Goal: Find specific page/section: Find specific page/section

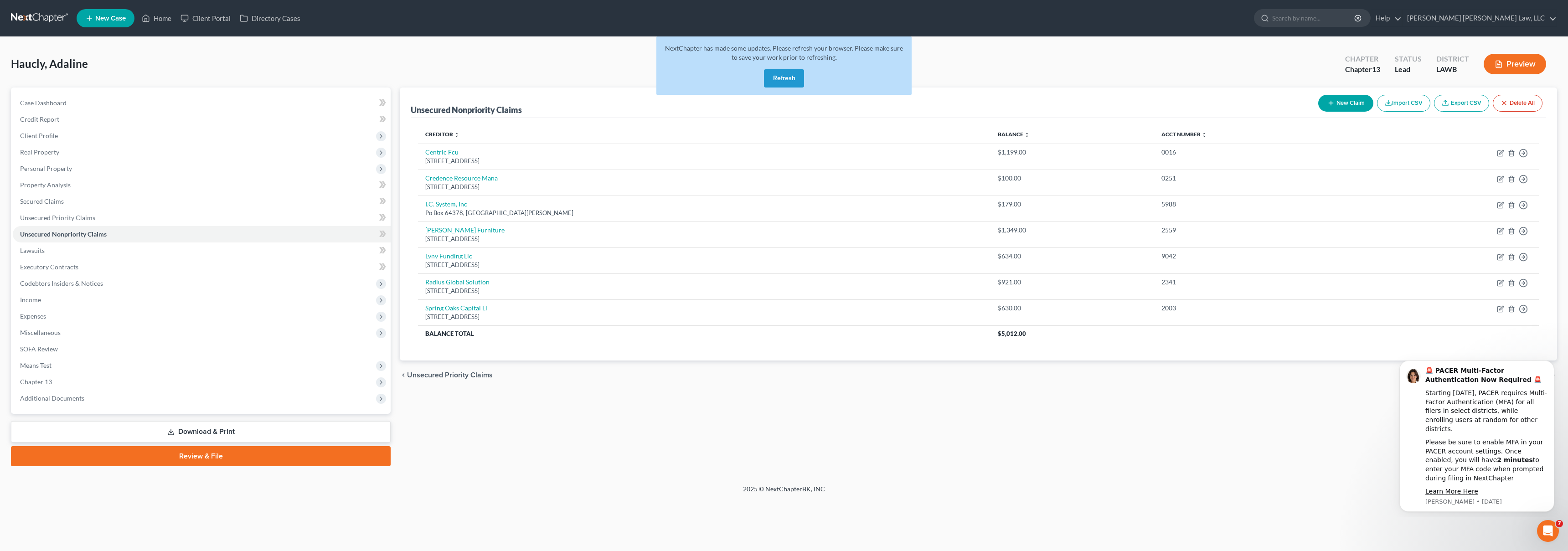
click at [782, 77] on button "Refresh" at bounding box center [784, 79] width 40 height 18
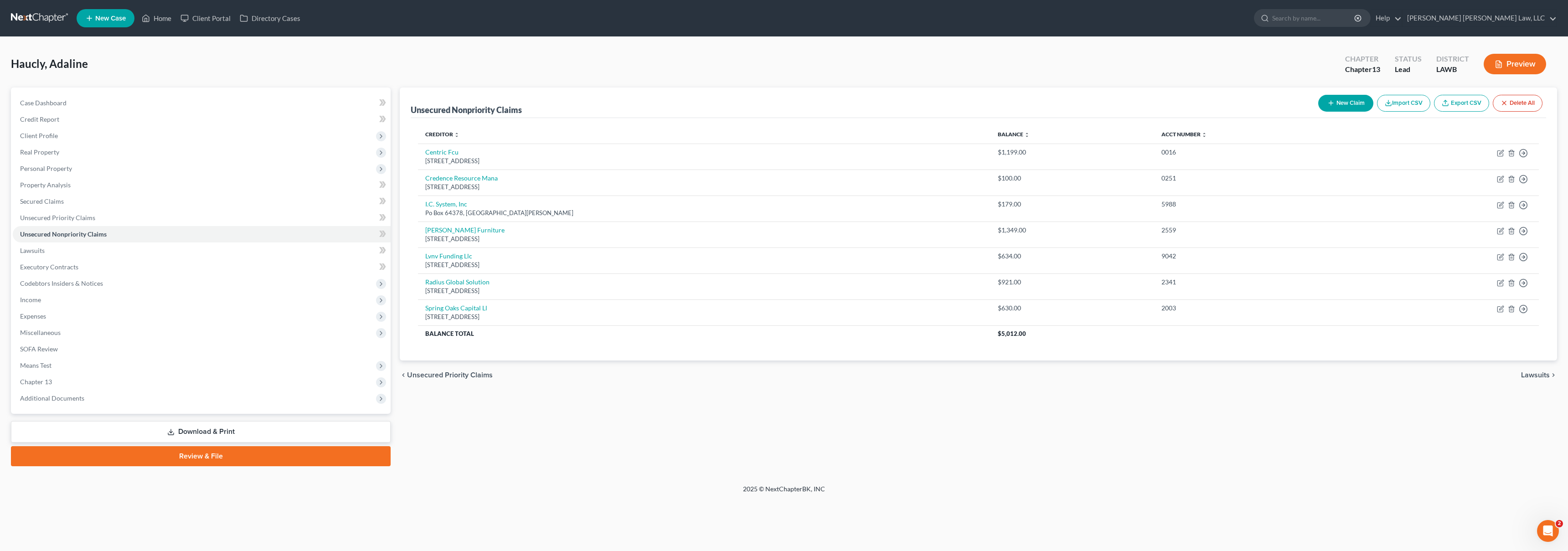
click at [54, 19] on link at bounding box center [40, 18] width 58 height 16
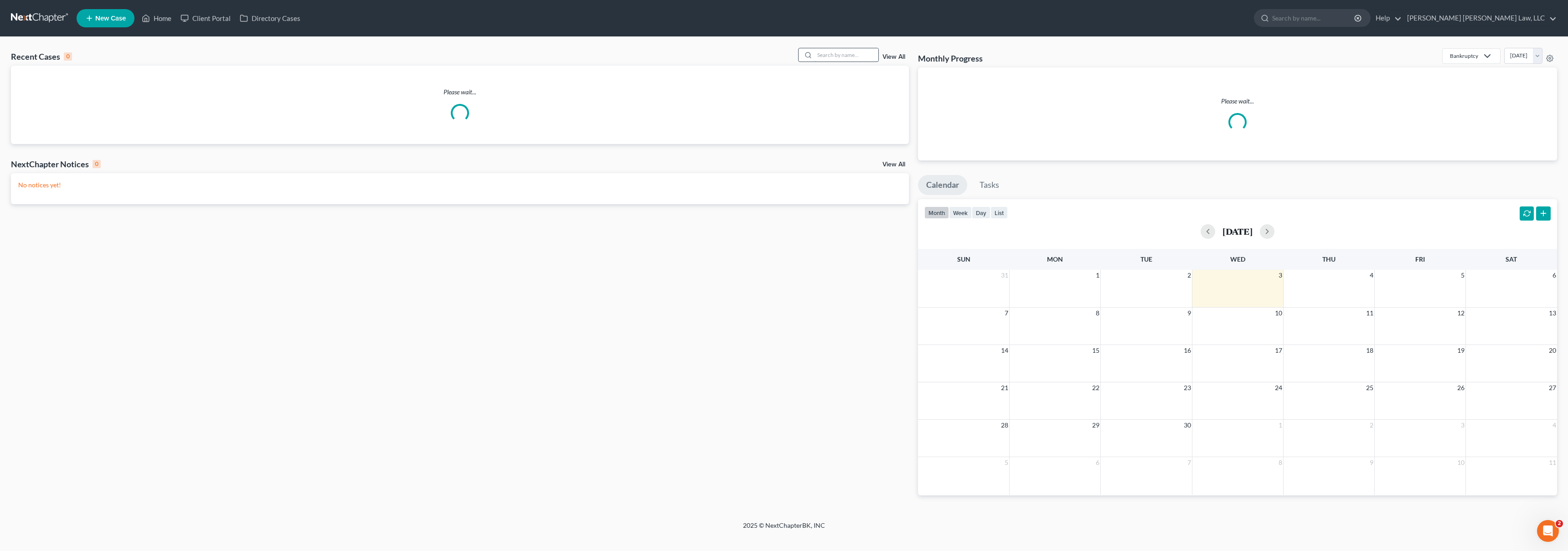
click at [856, 59] on input "search" at bounding box center [846, 55] width 64 height 13
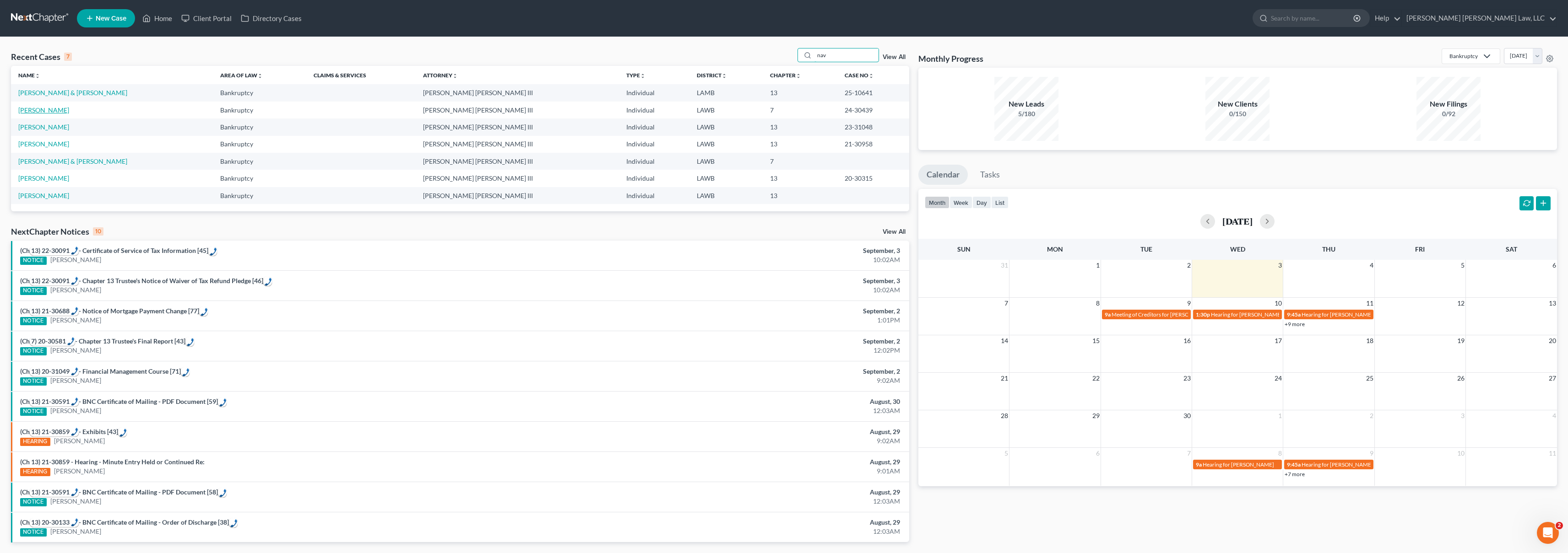
type input "nav"
click at [48, 109] on link "[PERSON_NAME]" at bounding box center [43, 110] width 51 height 8
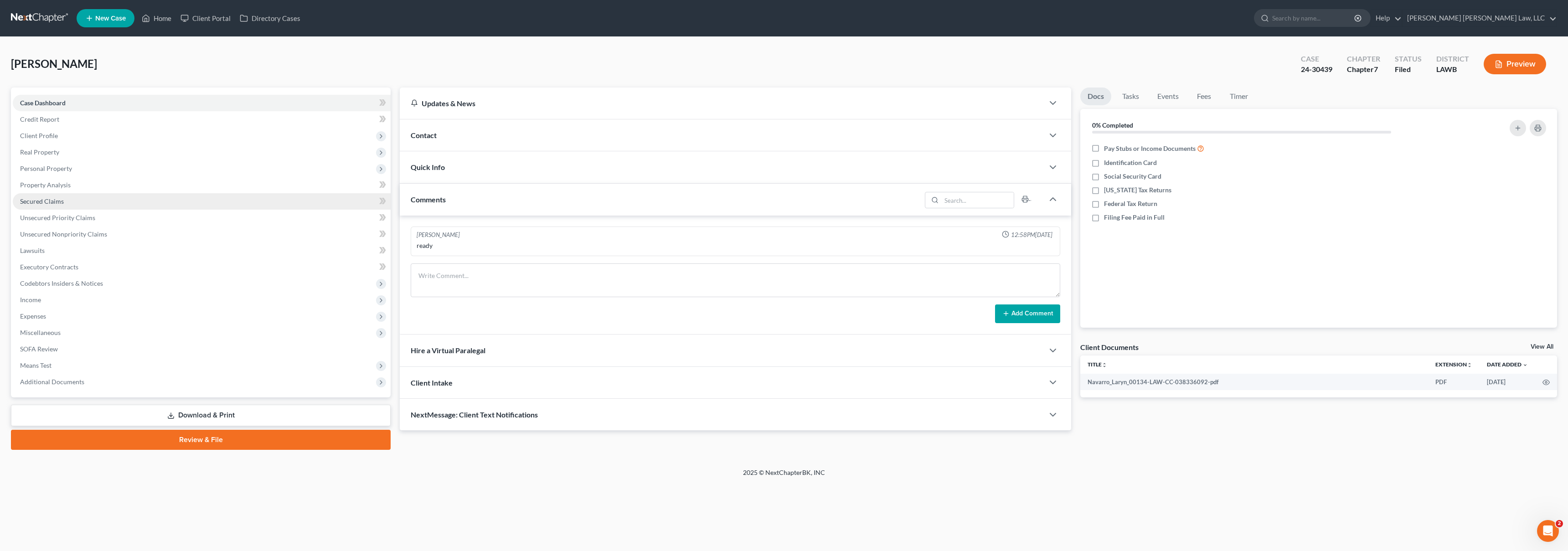
click at [159, 202] on link "Secured Claims" at bounding box center [201, 202] width 378 height 16
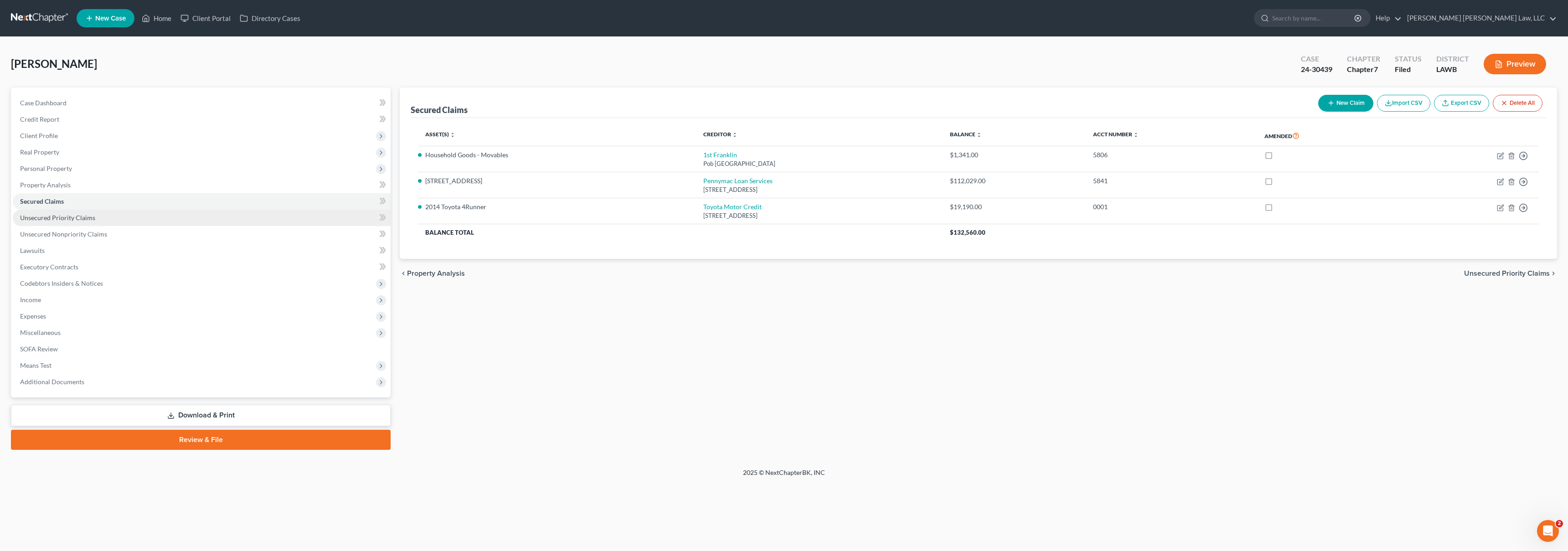
click at [169, 213] on link "Unsecured Priority Claims" at bounding box center [201, 217] width 378 height 16
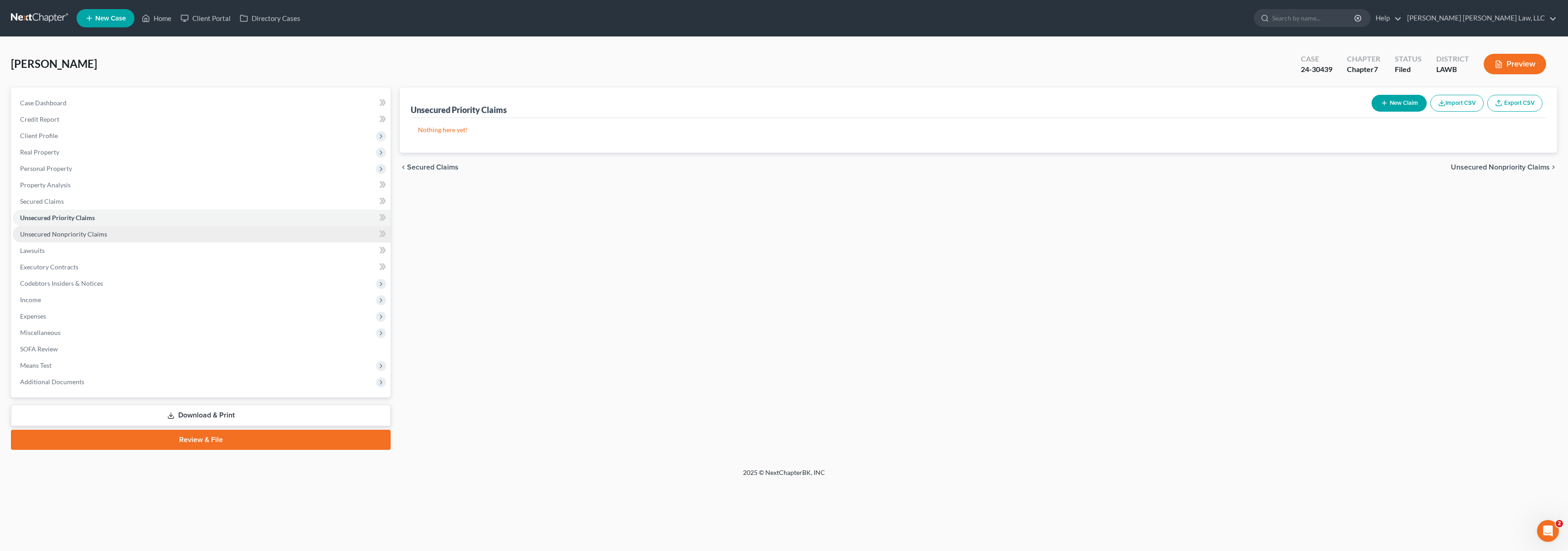
click at [161, 233] on link "Unsecured Nonpriority Claims" at bounding box center [201, 234] width 378 height 16
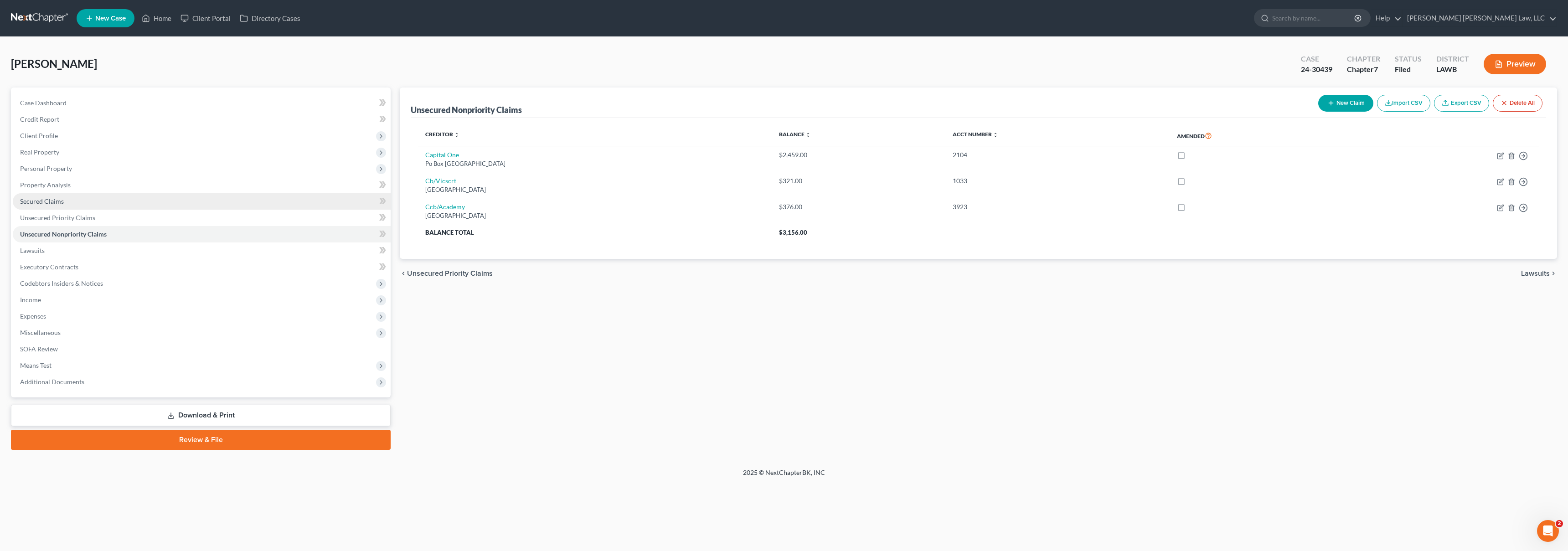
click at [159, 199] on link "Secured Claims" at bounding box center [201, 202] width 378 height 16
